Goal: Task Accomplishment & Management: Complete application form

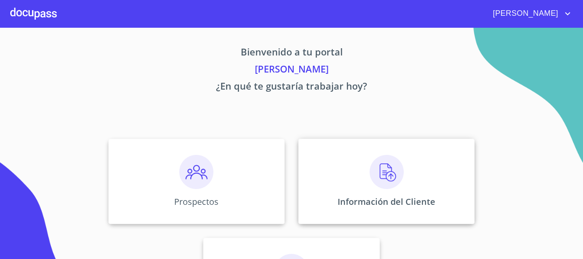
click at [392, 172] on img at bounding box center [387, 172] width 34 height 34
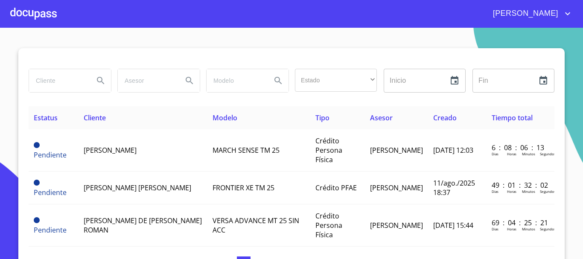
click at [49, 84] on input "search" at bounding box center [58, 80] width 58 height 23
type input "[PERSON_NAME]"
click at [96, 80] on icon "Search" at bounding box center [101, 81] width 10 height 10
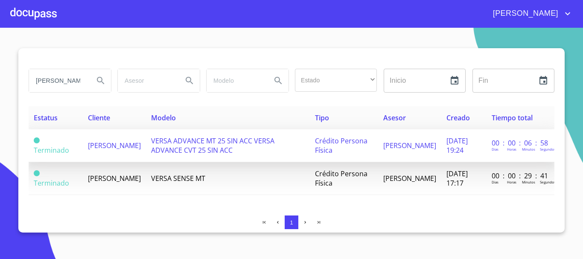
click at [234, 146] on span "VERSA ADVANCE MT 25 SIN ACC VERSA ADVANCE CVT 25 SIN ACC" at bounding box center [212, 145] width 123 height 19
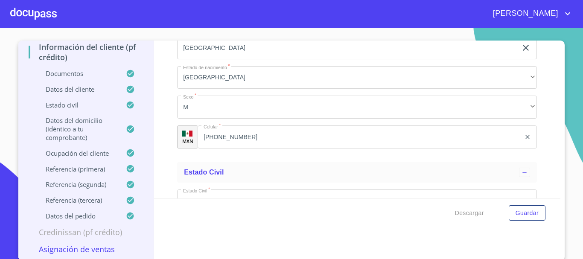
scroll to position [9, 0]
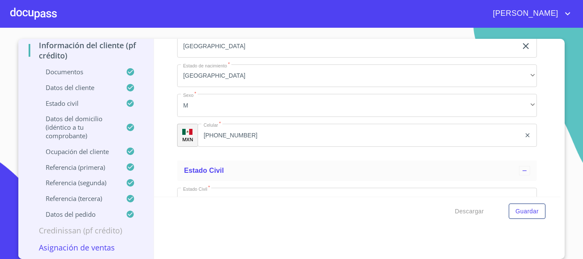
click at [79, 246] on p "Asignación de Ventas" at bounding box center [86, 248] width 115 height 10
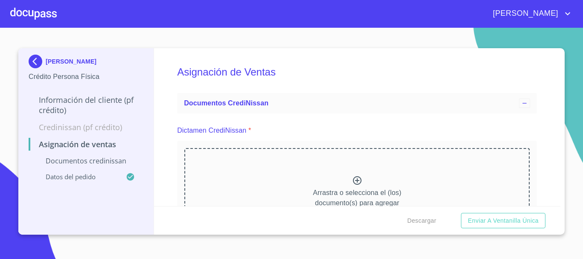
scroll to position [85, 0]
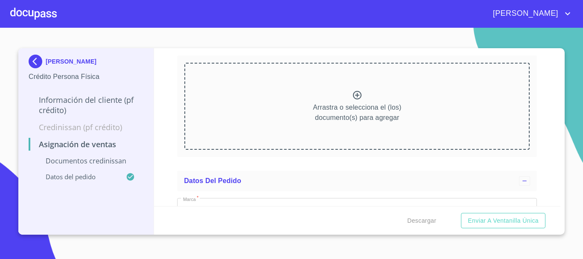
click at [355, 96] on icon at bounding box center [357, 95] width 10 height 10
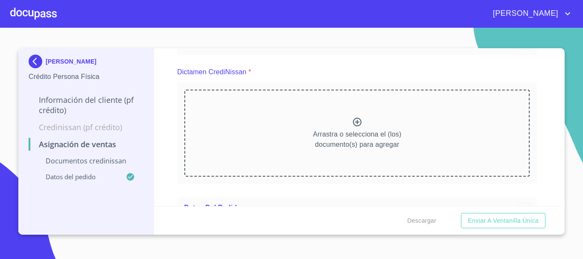
scroll to position [16, 0]
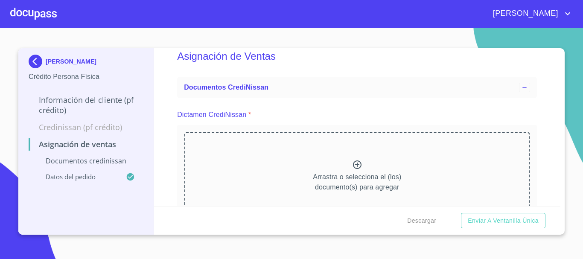
click at [354, 164] on icon at bounding box center [357, 165] width 9 height 9
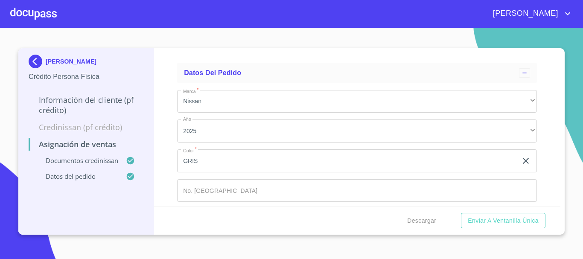
scroll to position [443, 0]
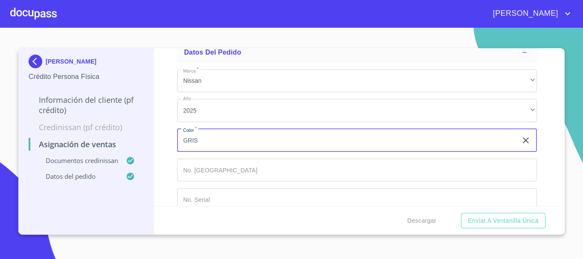
click at [215, 145] on input "GRIS" at bounding box center [347, 140] width 340 height 23
click at [205, 174] on input "Marca   *" at bounding box center [357, 170] width 360 height 23
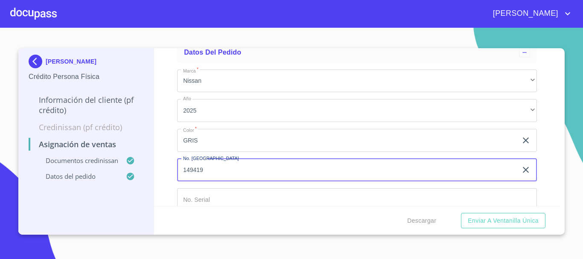
type input "149419"
click at [206, 199] on input "Marca   *" at bounding box center [357, 199] width 360 height 23
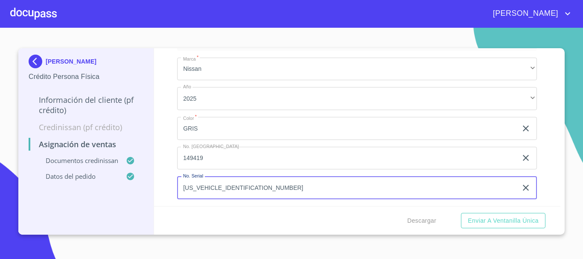
scroll to position [458, 0]
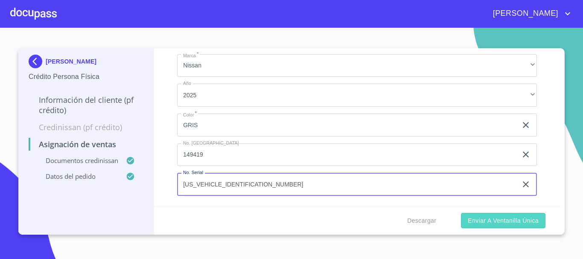
type input "[US_VEHICLE_IDENTIFICATION_NUMBER]"
click at [488, 221] on span "Enviar a Ventanilla única" at bounding box center [503, 221] width 71 height 11
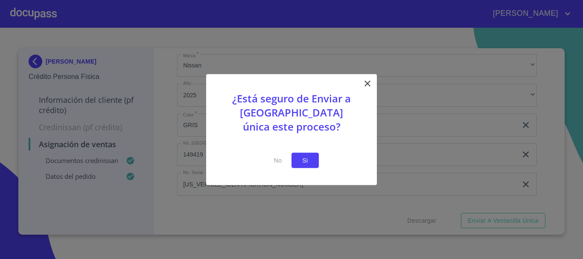
click at [311, 164] on span "Si" at bounding box center [305, 160] width 14 height 11
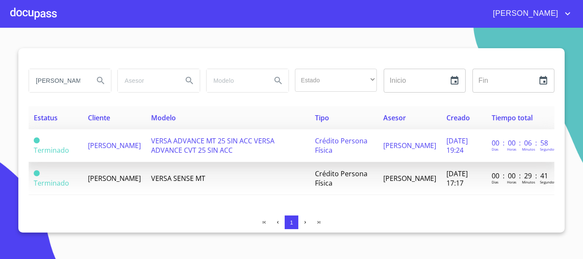
click at [107, 141] on span "[PERSON_NAME]" at bounding box center [114, 145] width 53 height 9
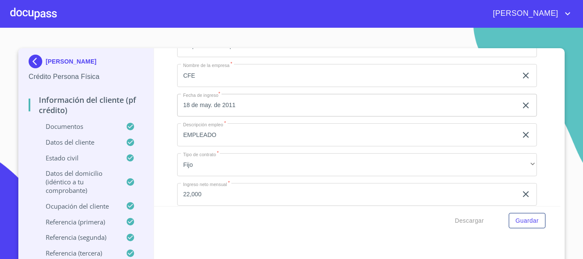
scroll to position [3520, 0]
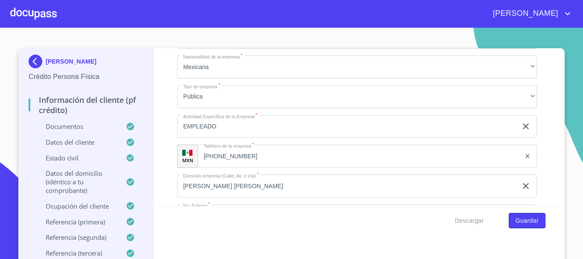
click at [521, 221] on span "Guardar" at bounding box center [527, 221] width 23 height 11
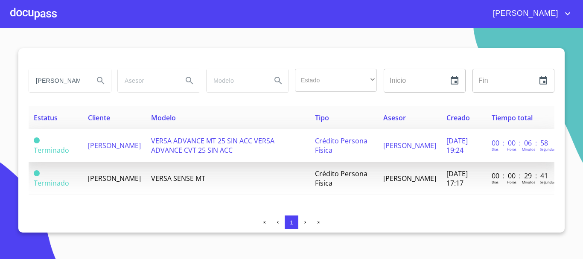
click at [126, 153] on td "[PERSON_NAME]" at bounding box center [114, 145] width 63 height 33
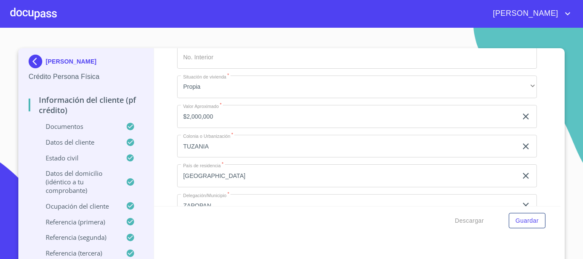
scroll to position [62, 0]
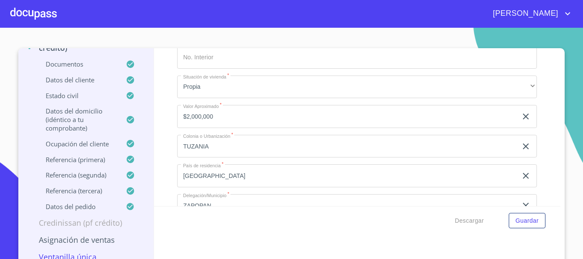
click at [91, 256] on p "Ventanilla única" at bounding box center [86, 257] width 115 height 10
click at [81, 258] on p "Ventanilla única" at bounding box center [86, 257] width 115 height 10
click at [84, 239] on p "Asignación de Ventas" at bounding box center [86, 240] width 115 height 10
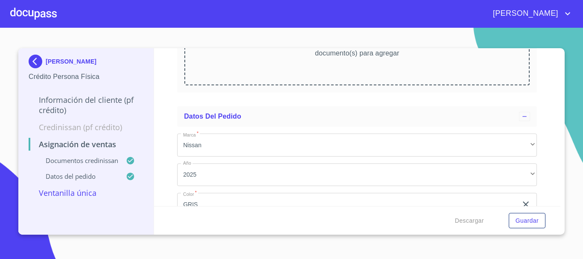
scroll to position [458, 0]
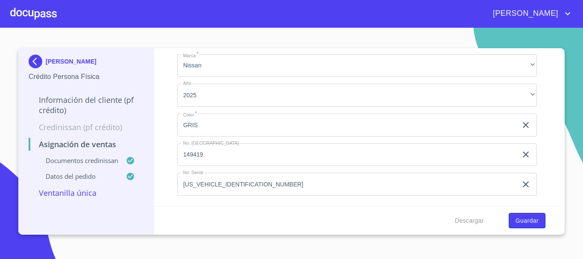
click at [525, 222] on span "Guardar" at bounding box center [527, 221] width 23 height 11
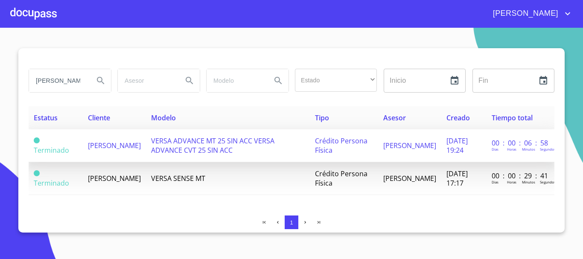
click at [98, 150] on span "[PERSON_NAME]" at bounding box center [114, 145] width 53 height 9
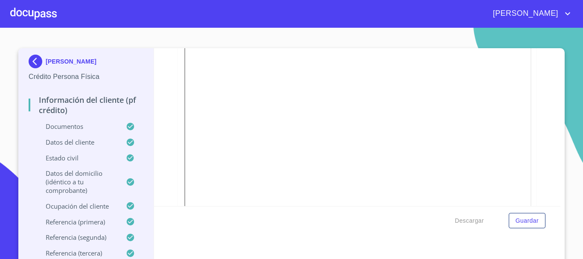
scroll to position [213, 0]
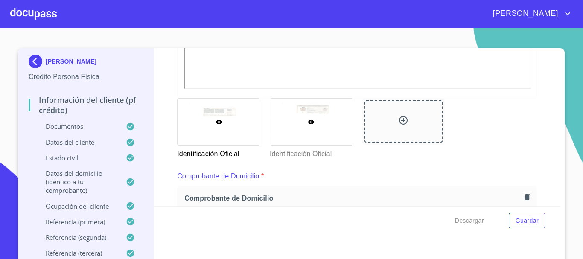
click at [301, 114] on div at bounding box center [311, 122] width 82 height 47
